Goal: Task Accomplishment & Management: Manage account settings

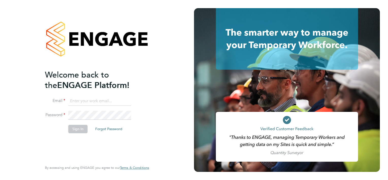
click at [77, 101] on input at bounding box center [99, 100] width 63 height 9
type input "[EMAIL_ADDRESS][DOMAIN_NAME]"
click at [81, 129] on button "Sign In" at bounding box center [77, 129] width 19 height 8
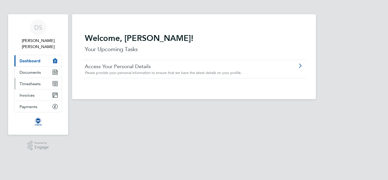
click at [36, 81] on span "Timesheets" at bounding box center [30, 83] width 21 height 5
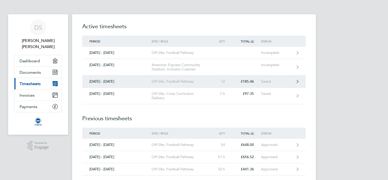
click at [184, 79] on div "Off-Site, Football Pathway" at bounding box center [181, 81] width 58 height 4
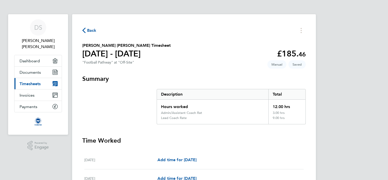
click at [88, 33] on span "Back" at bounding box center [91, 30] width 9 height 6
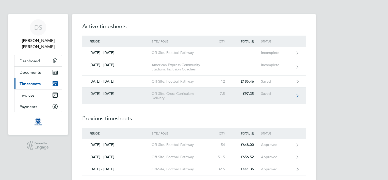
click at [297, 94] on icon at bounding box center [298, 96] width 2 height 4
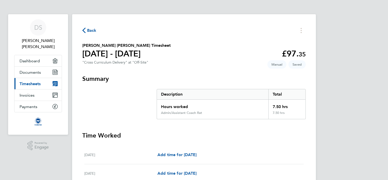
click at [86, 28] on span "Back" at bounding box center [89, 30] width 14 height 5
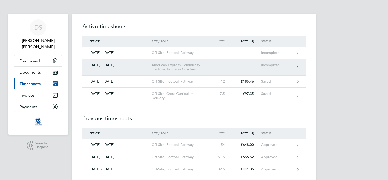
drag, startPoint x: 298, startPoint y: 65, endPoint x: 276, endPoint y: 63, distance: 22.7
click at [276, 63] on div "Incomplete" at bounding box center [276, 65] width 31 height 4
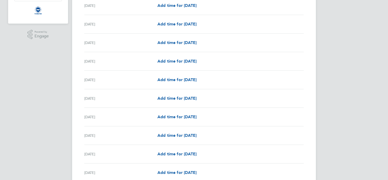
scroll to position [112, 0]
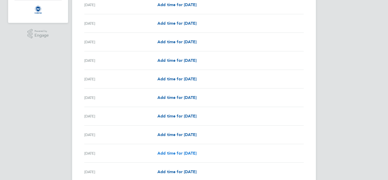
click at [187, 153] on span "Add time for [DATE]" at bounding box center [176, 153] width 39 height 5
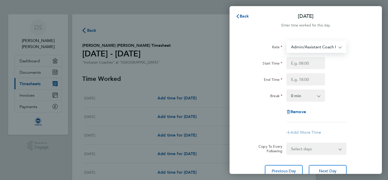
click at [332, 47] on select "Admin/Assistant Coach Rat - 12.98 Lead Coach Rate - 16.28" at bounding box center [313, 46] width 53 height 11
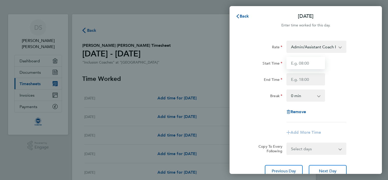
click at [305, 63] on input "Start Time" at bounding box center [305, 63] width 39 height 12
type input "15:45"
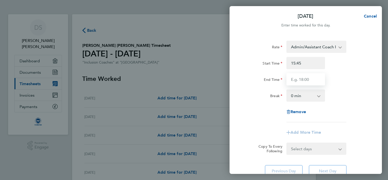
click at [297, 79] on input "End Time" at bounding box center [305, 79] width 39 height 12
type input "19:15"
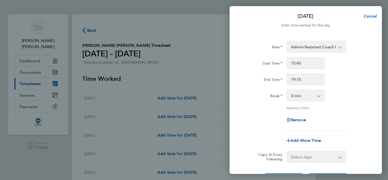
click at [369, 14] on span "Cancel" at bounding box center [369, 16] width 14 height 5
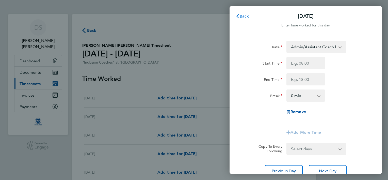
click at [244, 15] on span "Back" at bounding box center [244, 16] width 9 height 5
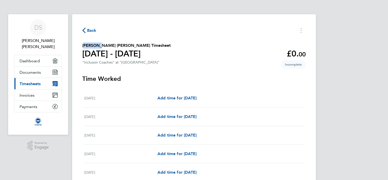
click at [88, 30] on span "Back" at bounding box center [91, 30] width 9 height 6
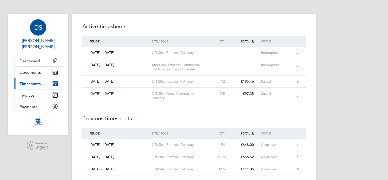
click at [55, 39] on span "[PERSON_NAME] [PERSON_NAME]" at bounding box center [38, 44] width 48 height 12
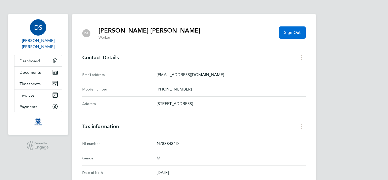
click at [292, 31] on span "Sign Out" at bounding box center [292, 32] width 17 height 5
